Goal: Task Accomplishment & Management: Manage account settings

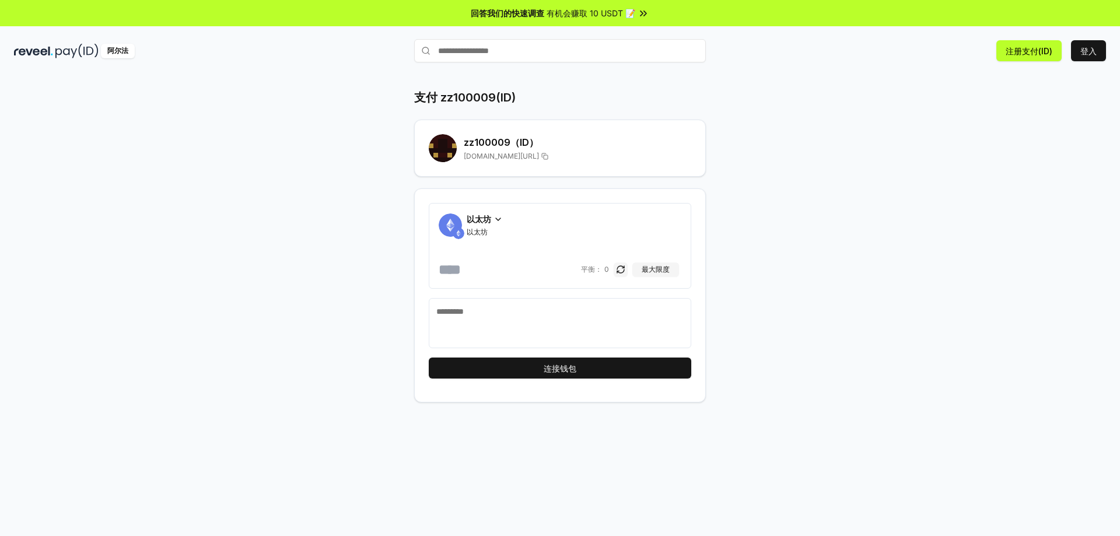
click at [491, 216] on font "以太坊" at bounding box center [479, 219] width 24 height 10
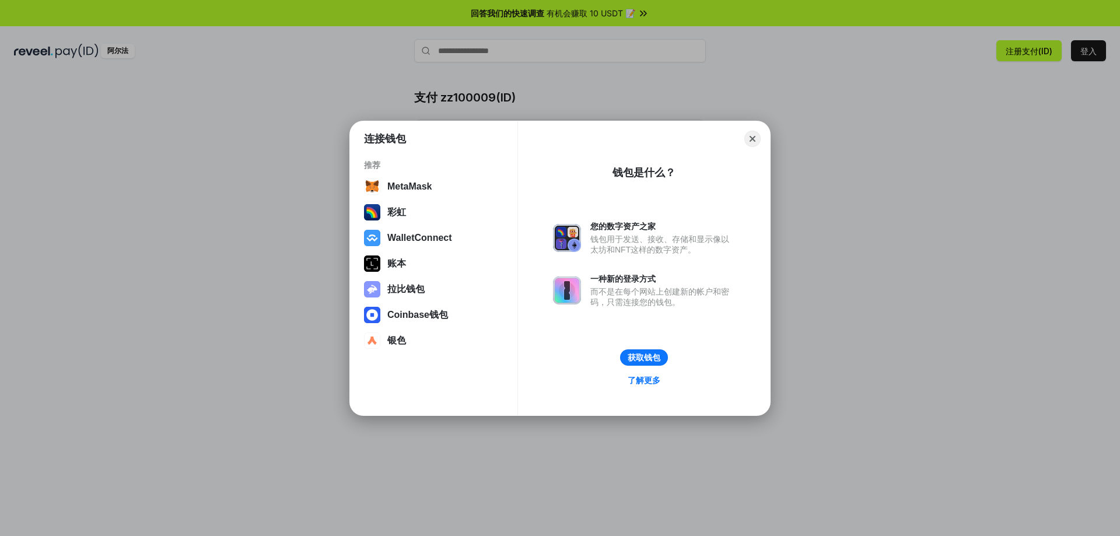
click at [1013, 205] on div "连接钱包 推荐 MetaMask 彩虹 WalletConnect 账本 拉比钱包 Coinbase钱包 银色 Close 钱包是什么？ 您的数字资产之家 钱…" at bounding box center [559, 267] width 1353 height 769
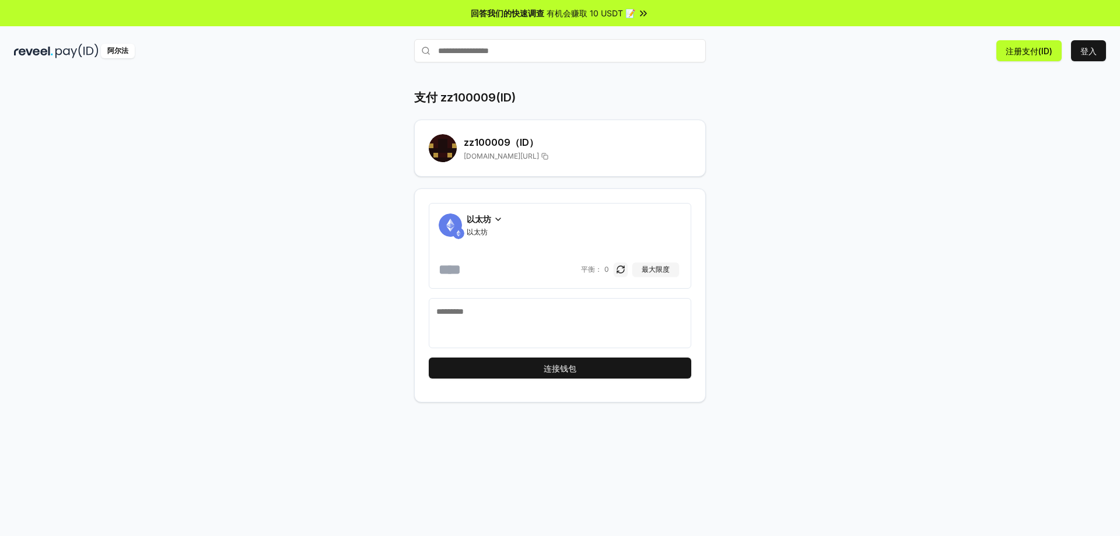
click at [495, 217] on icon at bounding box center [497, 219] width 9 height 9
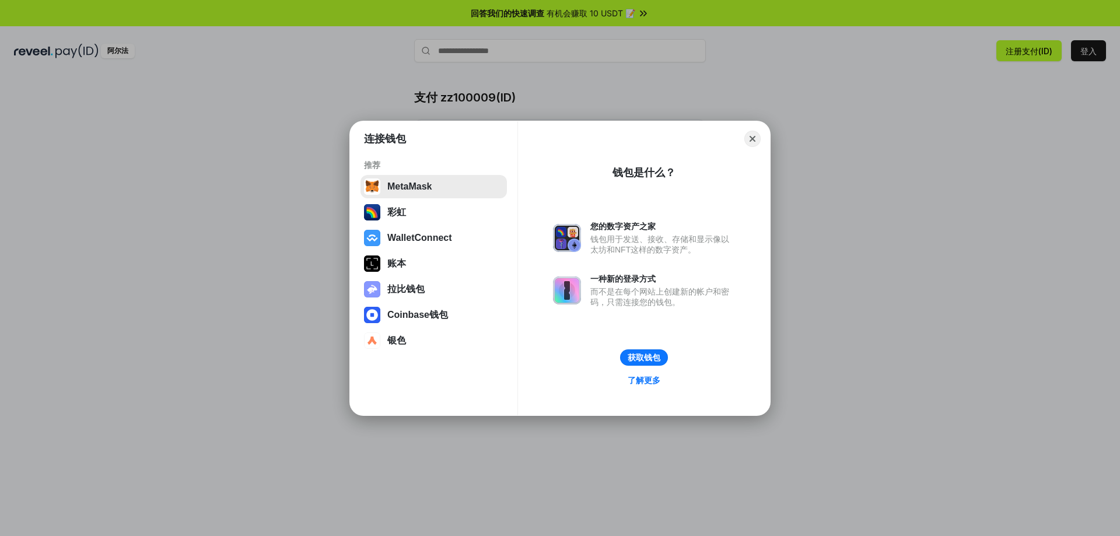
click at [437, 190] on button "MetaMask" at bounding box center [433, 186] width 146 height 23
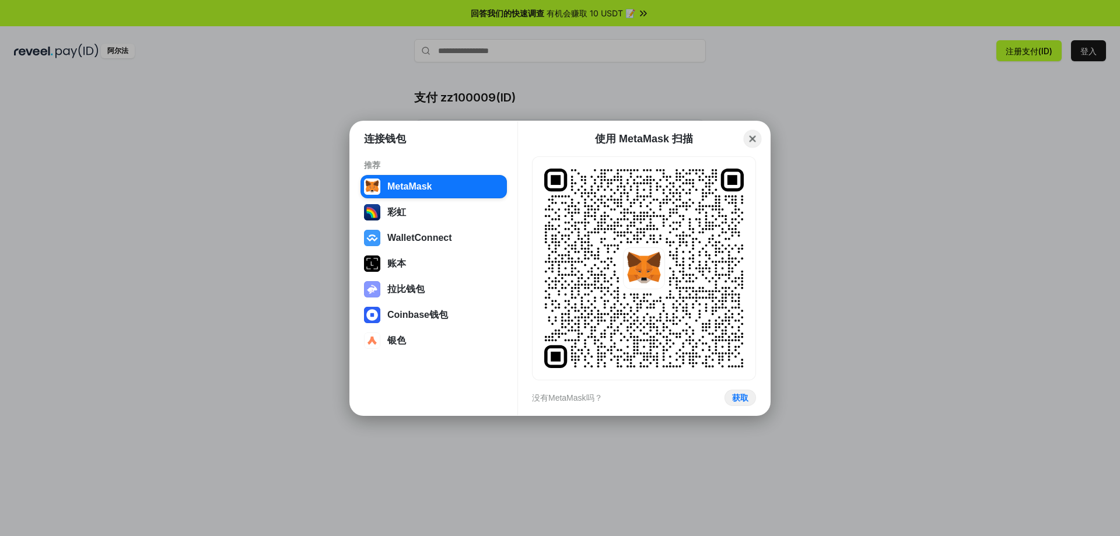
click at [752, 141] on button "Close" at bounding box center [753, 138] width 18 height 18
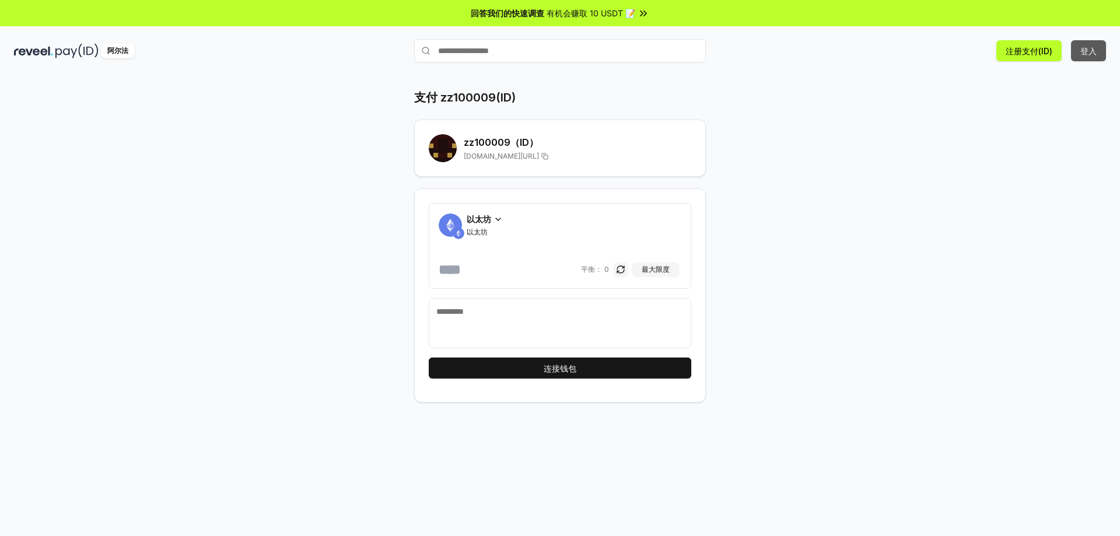
click at [1085, 54] on font "登入" at bounding box center [1088, 51] width 16 height 10
click at [496, 215] on icon at bounding box center [497, 219] width 9 height 9
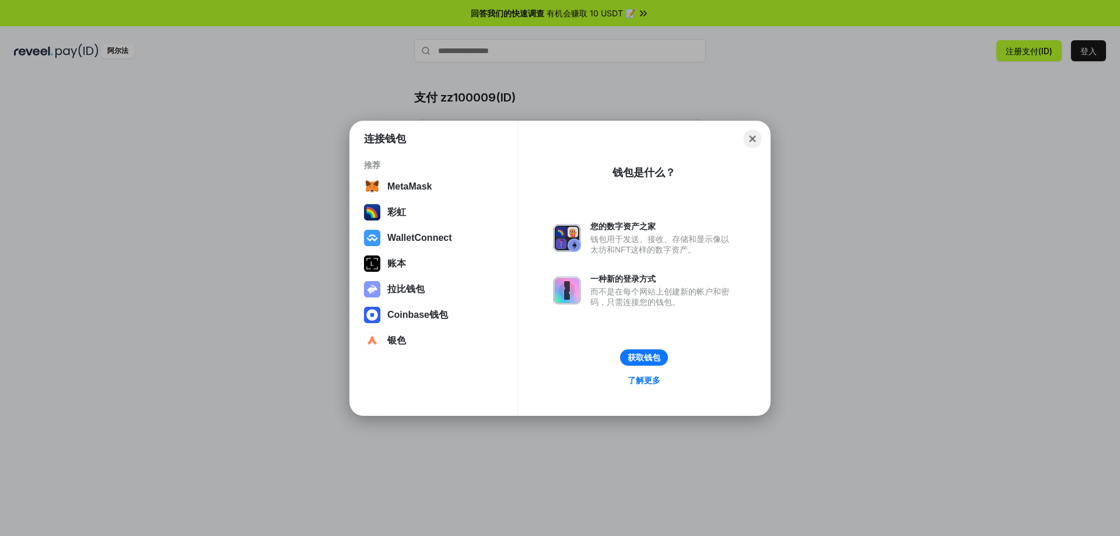
click at [753, 145] on button "Close" at bounding box center [753, 138] width 18 height 18
